Goal: Navigation & Orientation: Understand site structure

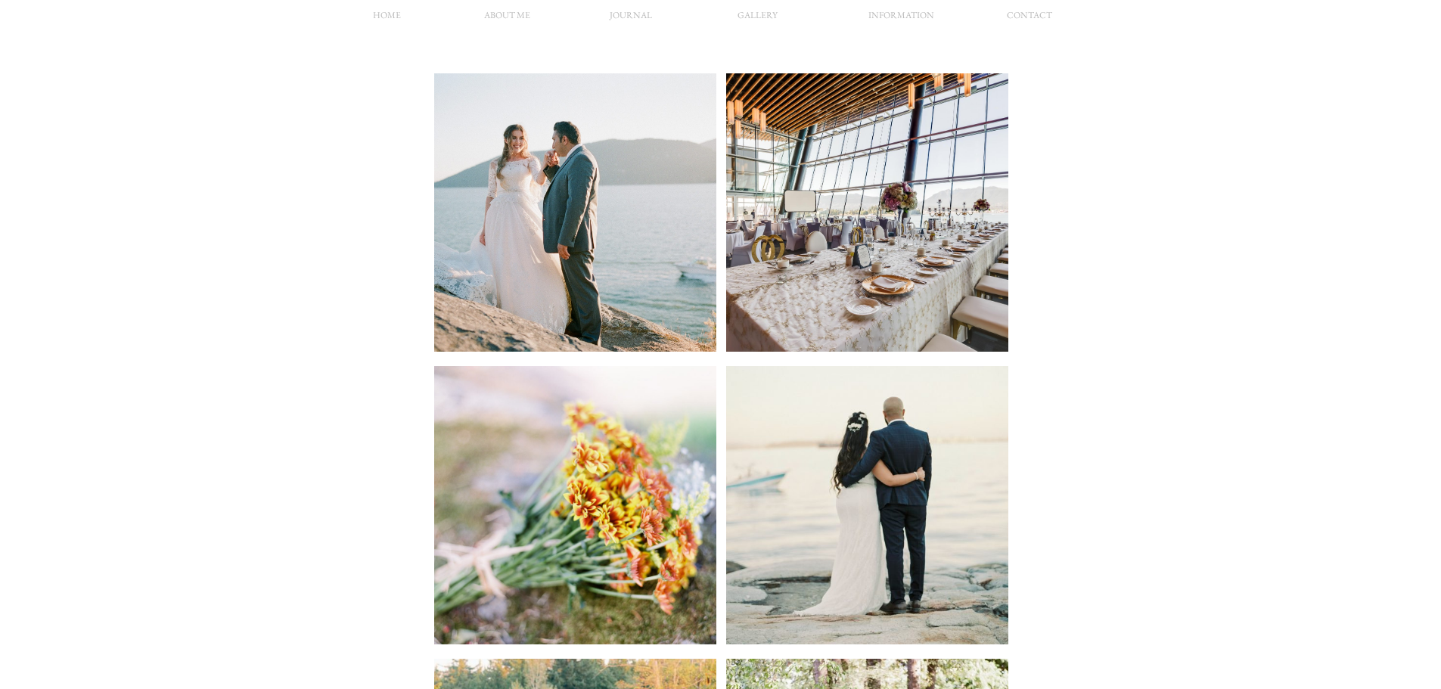
scroll to position [378, 0]
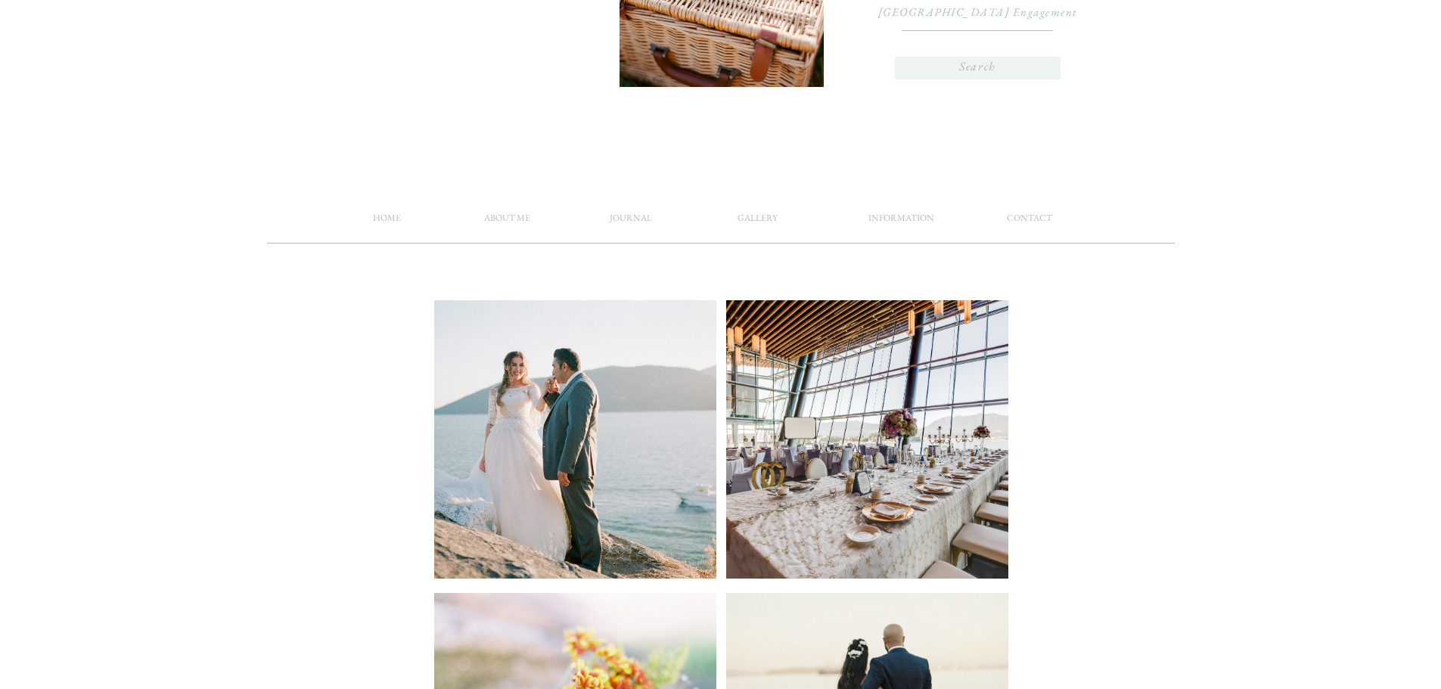
click at [890, 222] on nav "information" at bounding box center [902, 221] width 74 height 23
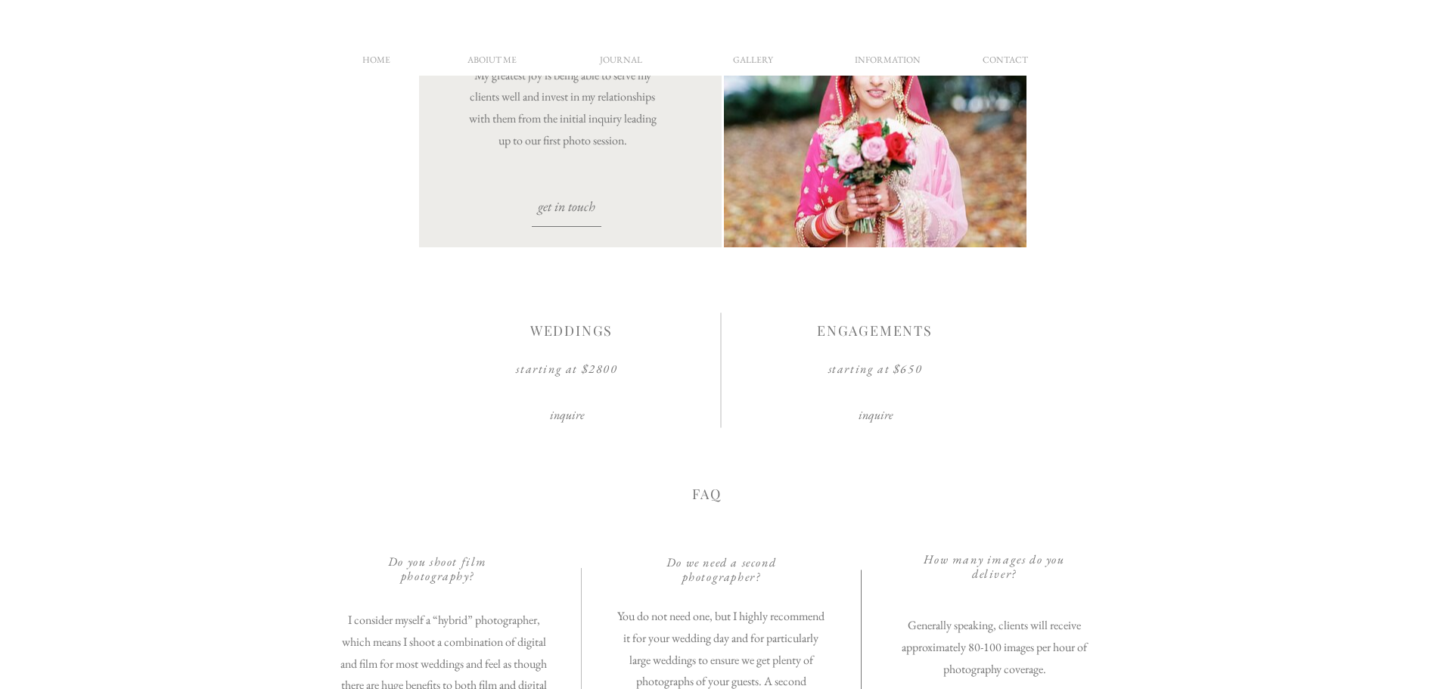
scroll to position [76, 0]
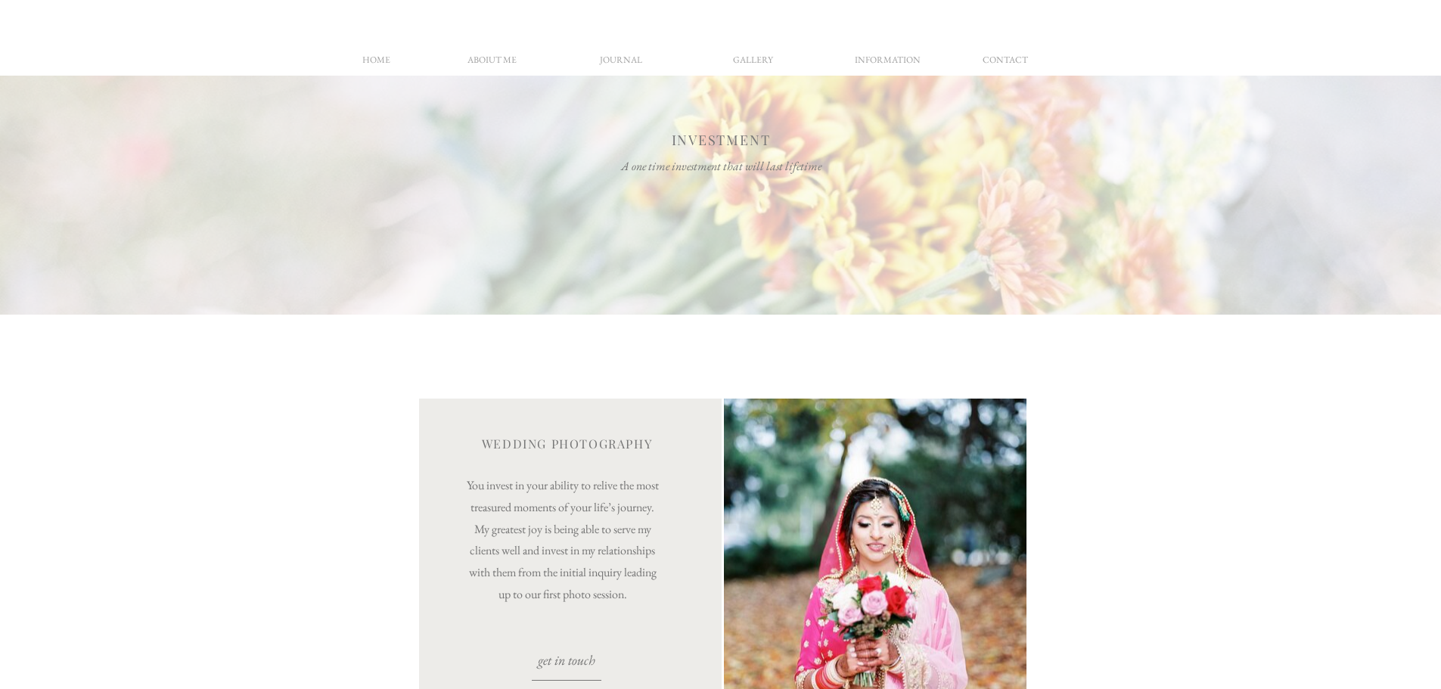
click at [484, 60] on nav "aboiut me" at bounding box center [492, 63] width 74 height 23
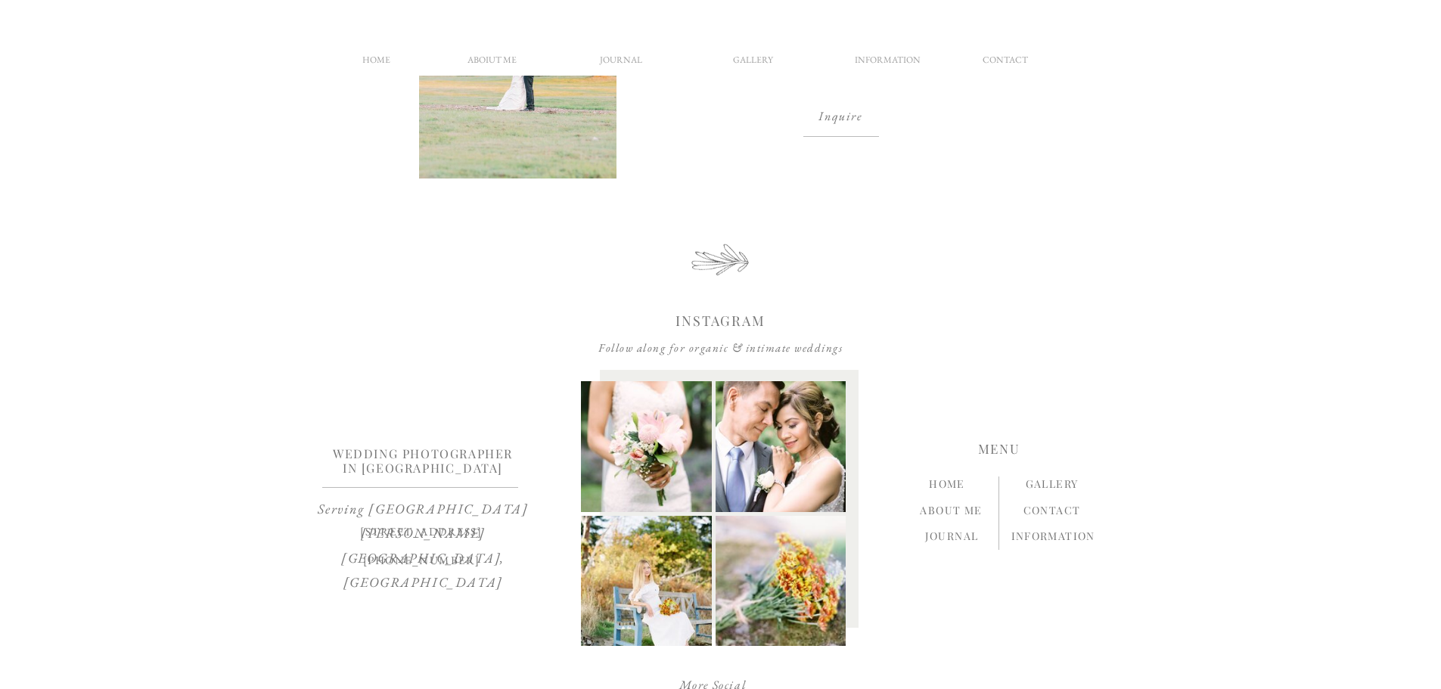
scroll to position [1430, 0]
